Goal: Browse casually

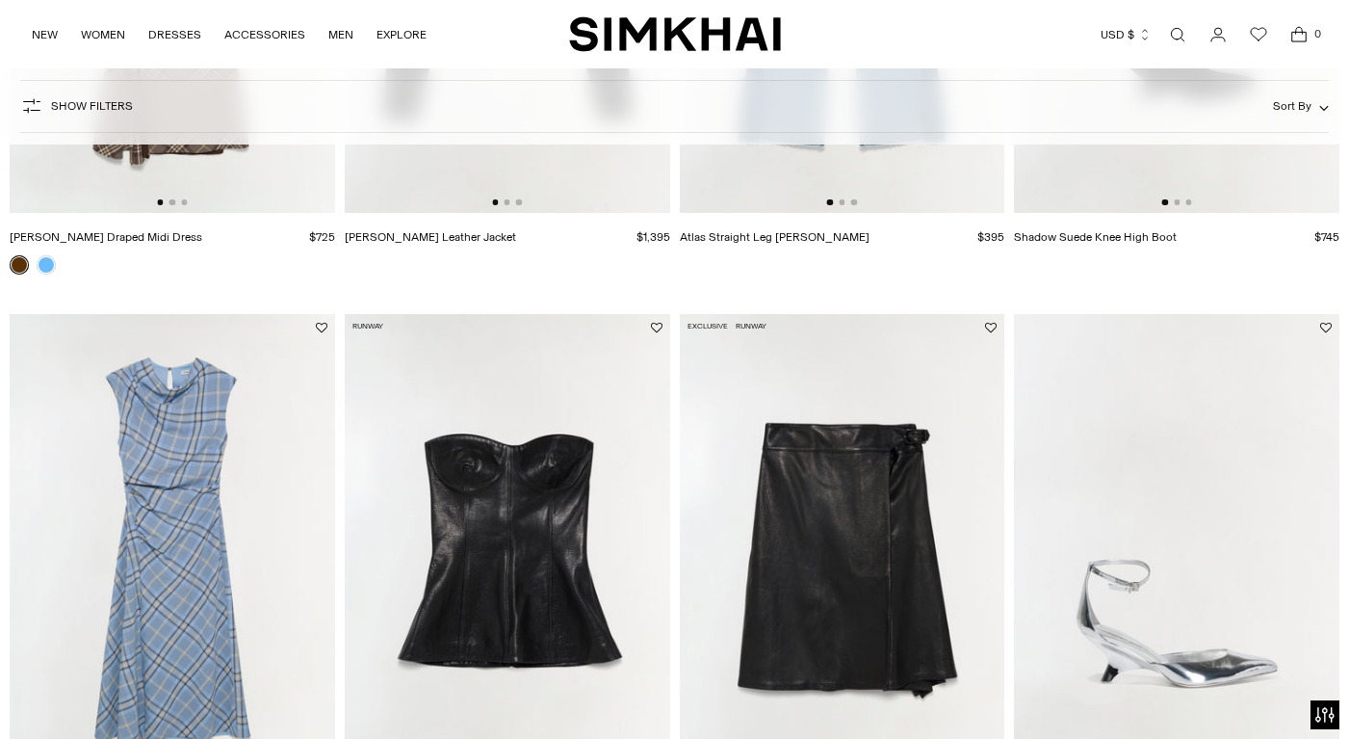
scroll to position [3081, 0]
